Goal: Find specific page/section: Find specific page/section

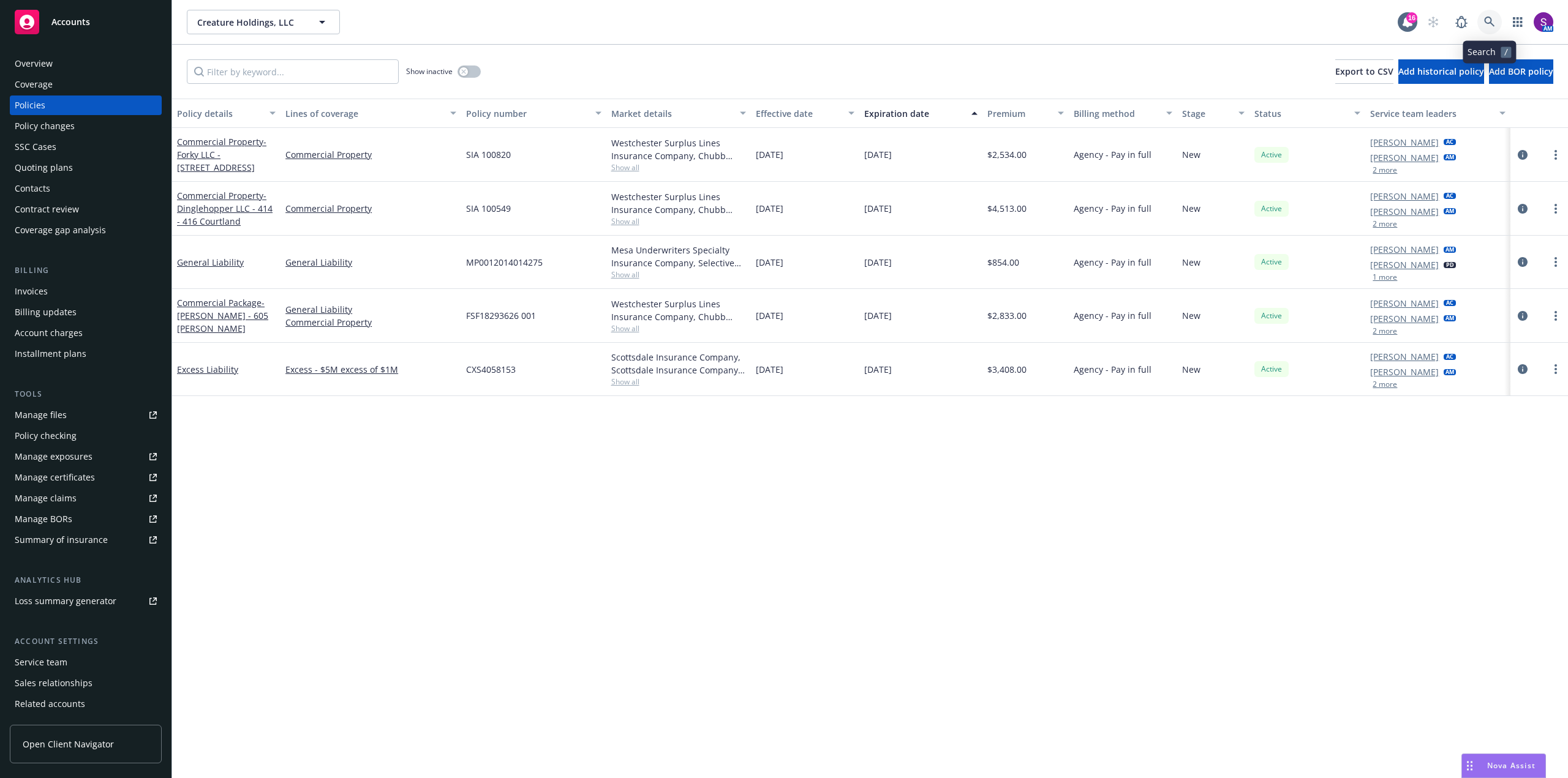
click at [1484, 24] on icon at bounding box center [1489, 21] width 11 height 11
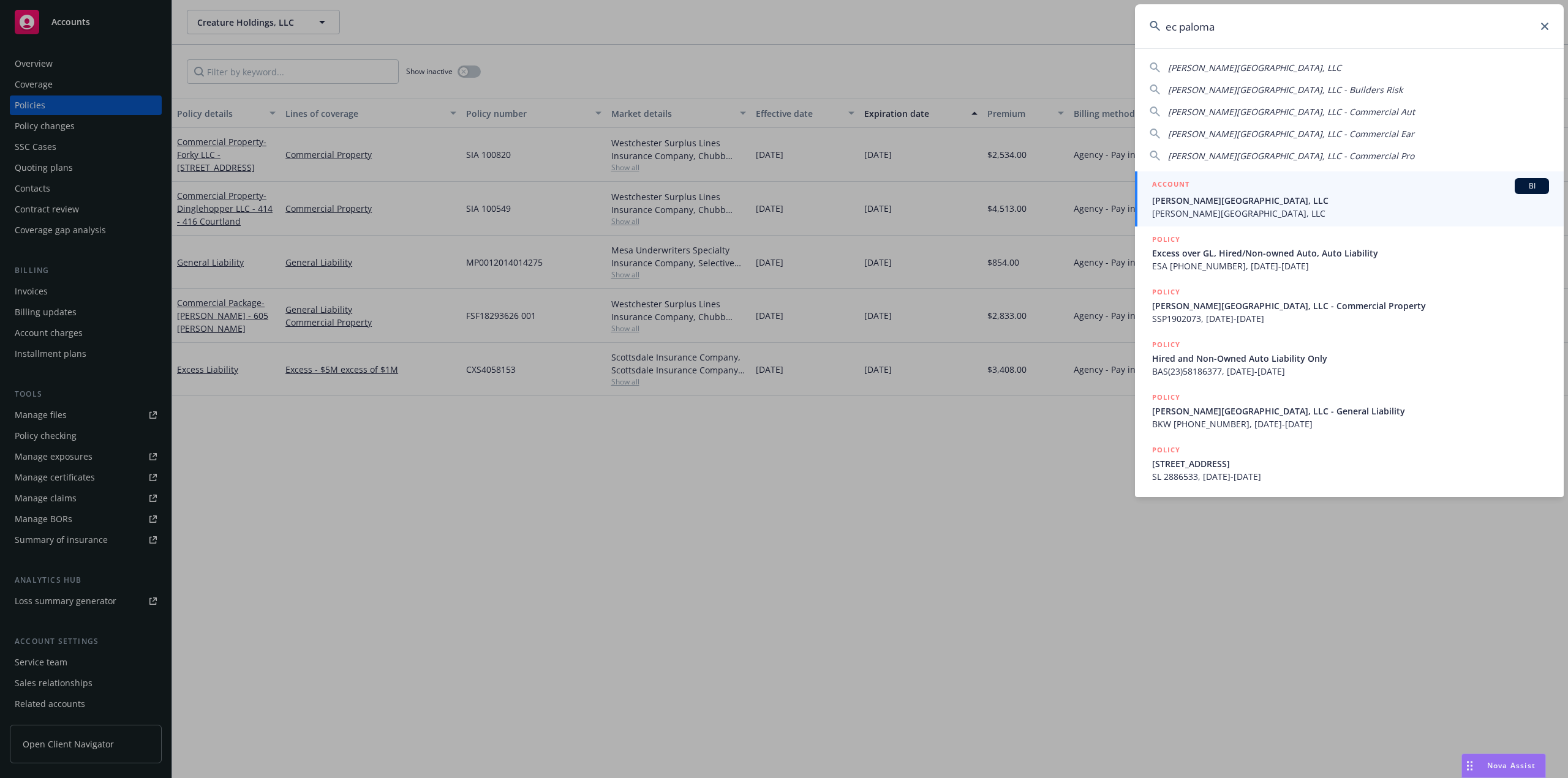
type input "ec paloma"
click at [1196, 205] on span "[PERSON_NAME][GEOGRAPHIC_DATA], LLC" at bounding box center [1350, 201] width 397 height 13
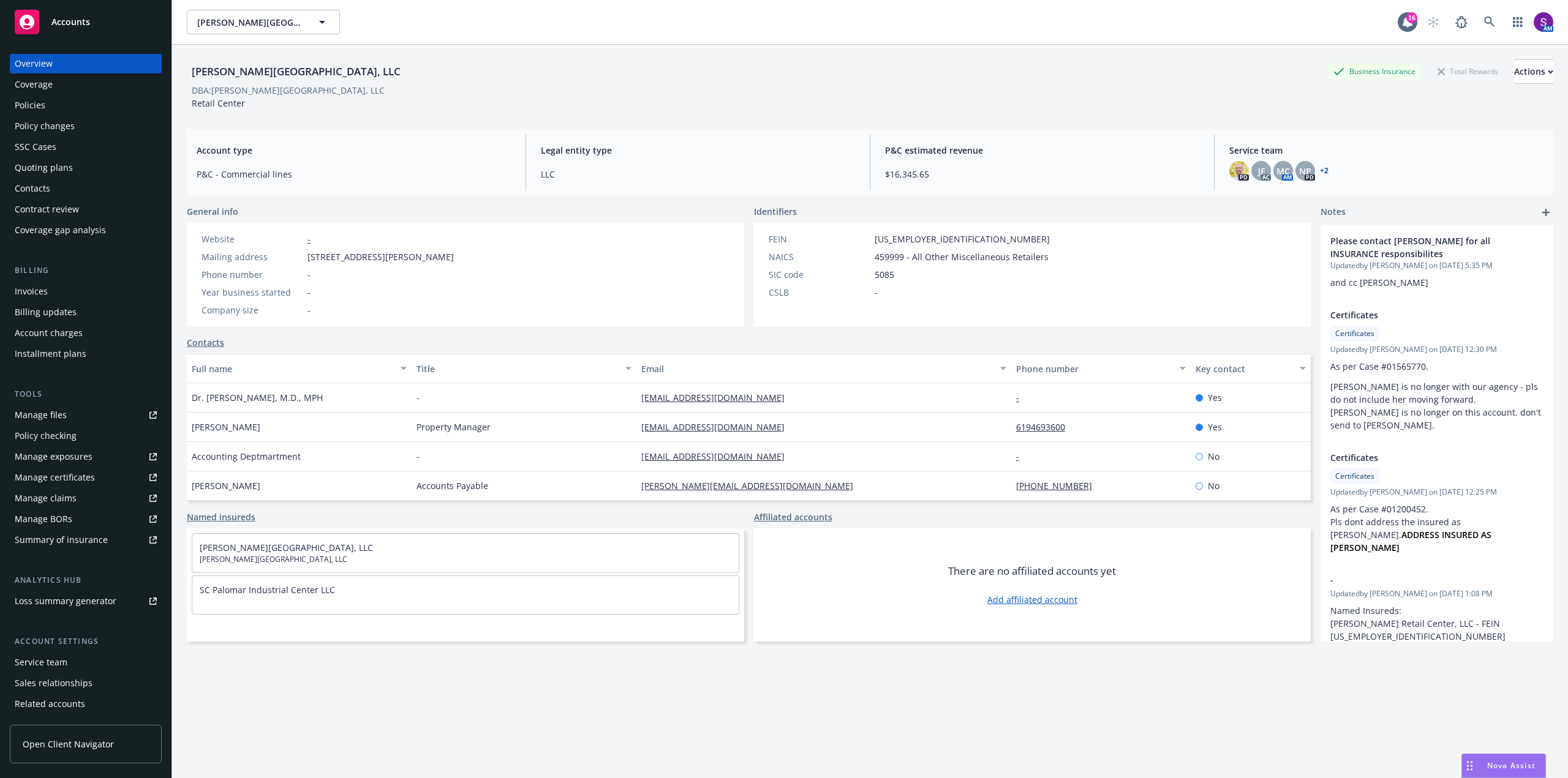
click at [41, 103] on div "Policies" at bounding box center [30, 105] width 31 height 19
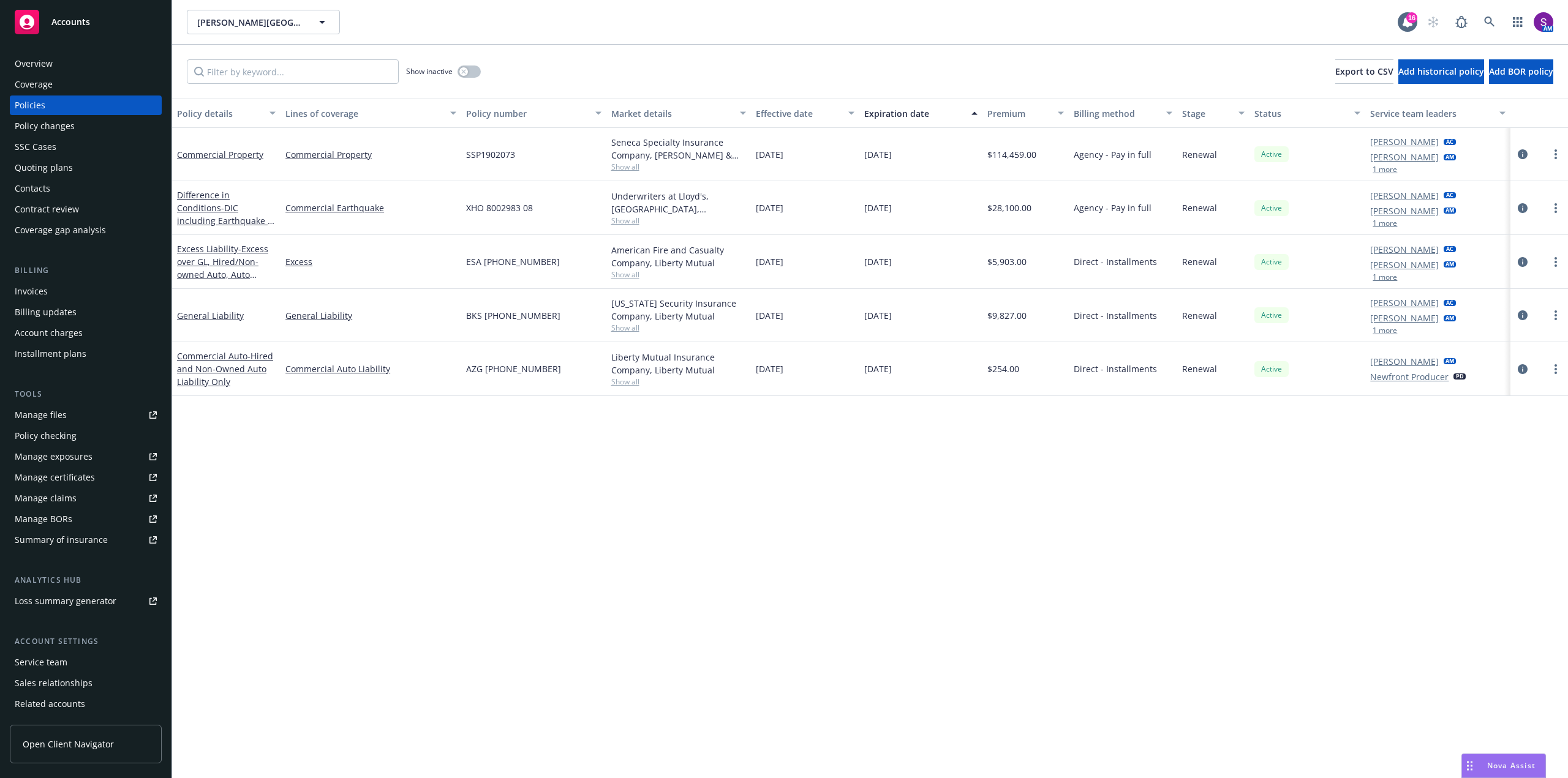
click at [53, 64] on div "Overview" at bounding box center [86, 64] width 142 height 19
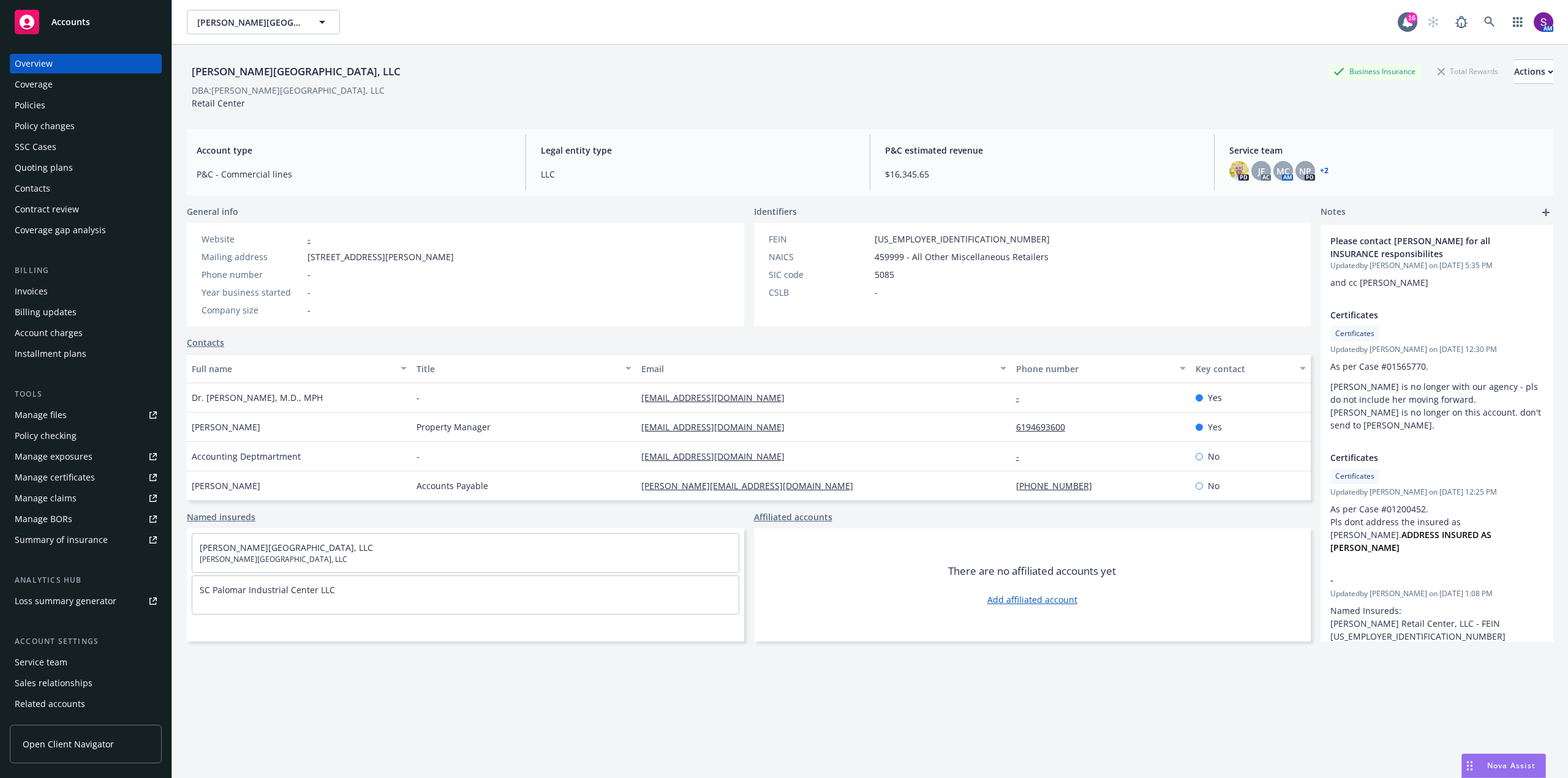
click at [59, 108] on div "Policies" at bounding box center [86, 105] width 142 height 19
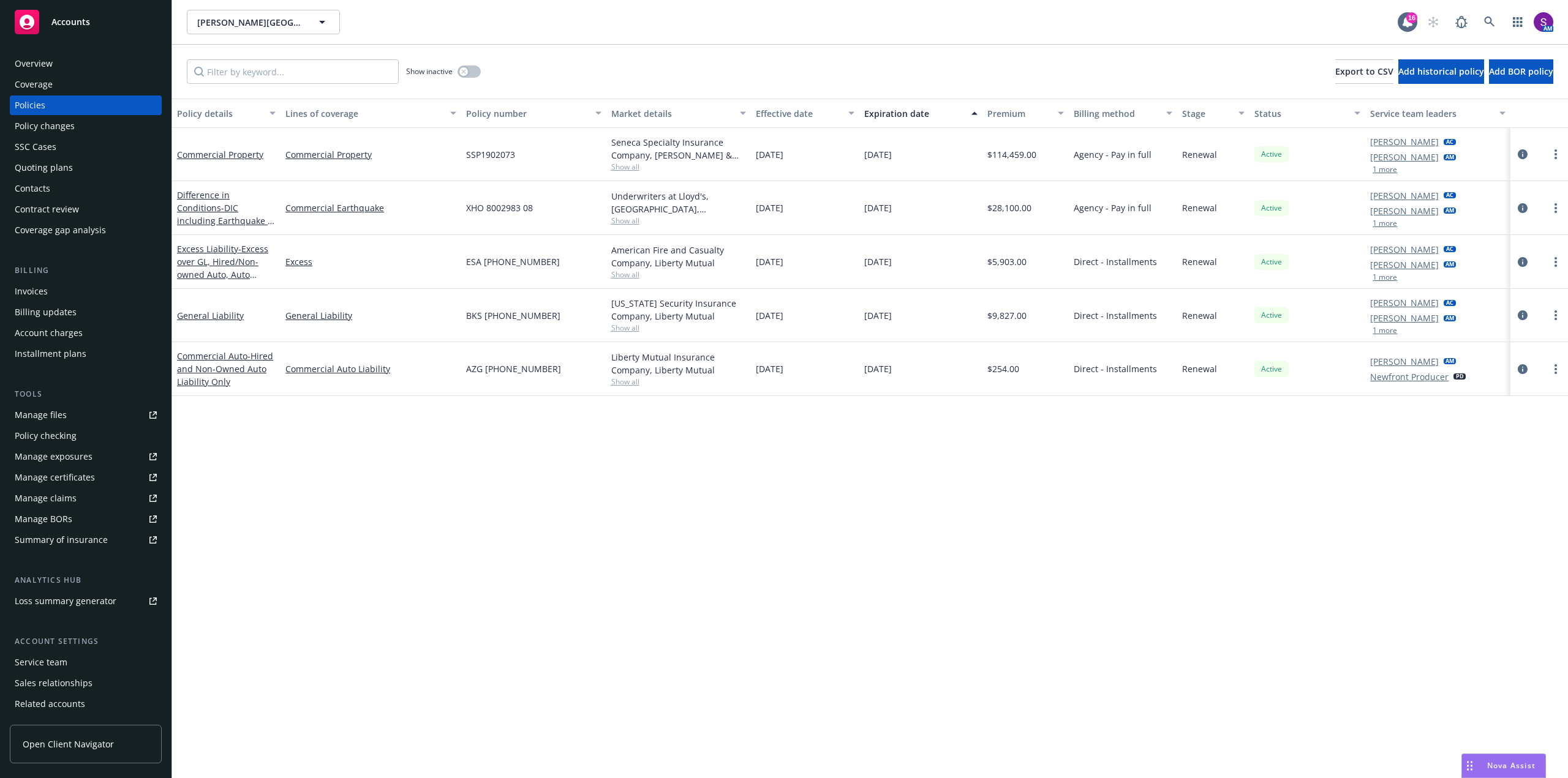
click at [60, 168] on div "Quoting plans" at bounding box center [44, 168] width 58 height 19
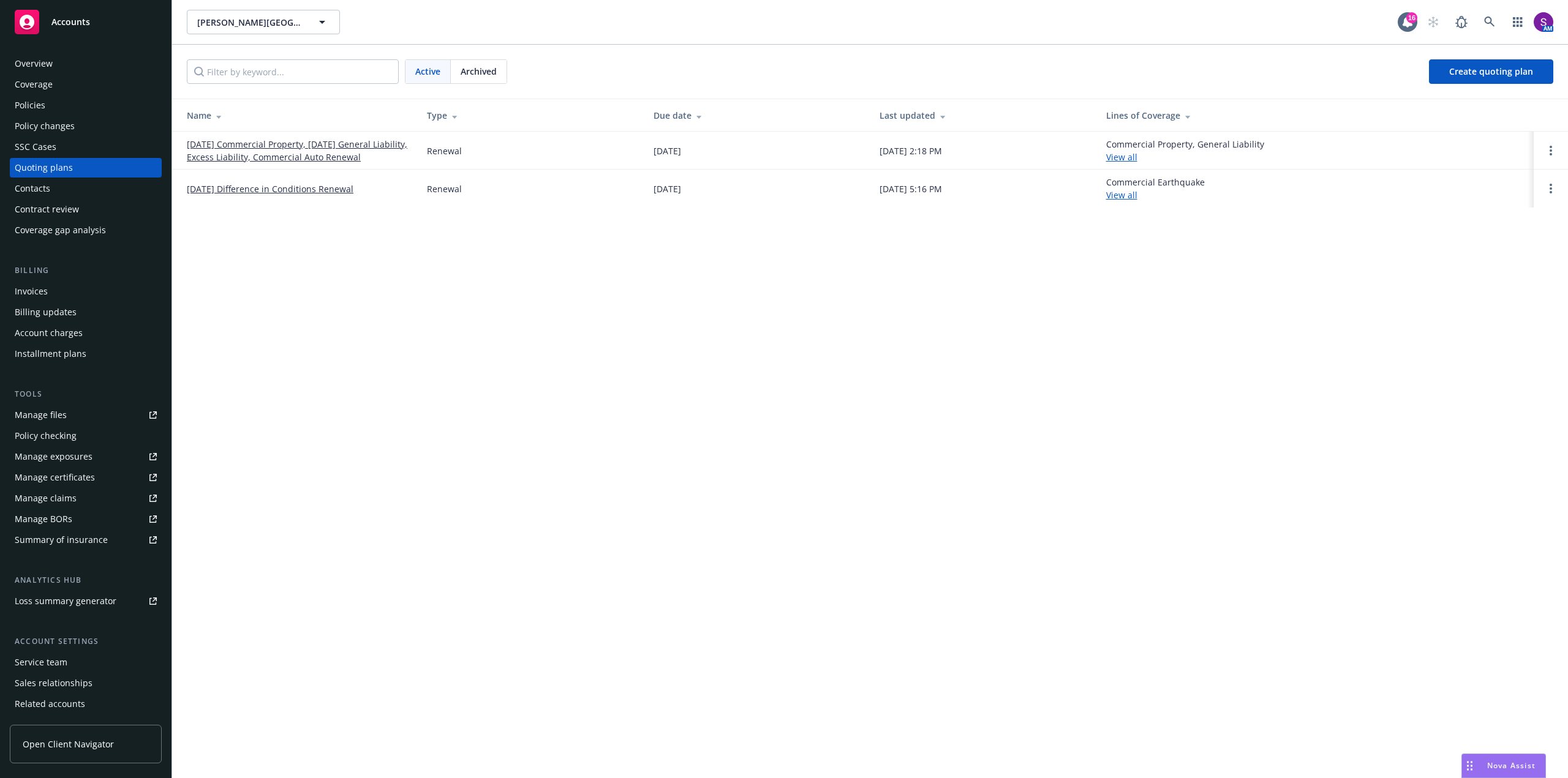
click at [296, 152] on link "[DATE] Commercial Property, [DATE] General Liability, Excess Liability, Commerc…" at bounding box center [297, 151] width 220 height 26
